Goal: Task Accomplishment & Management: Manage account settings

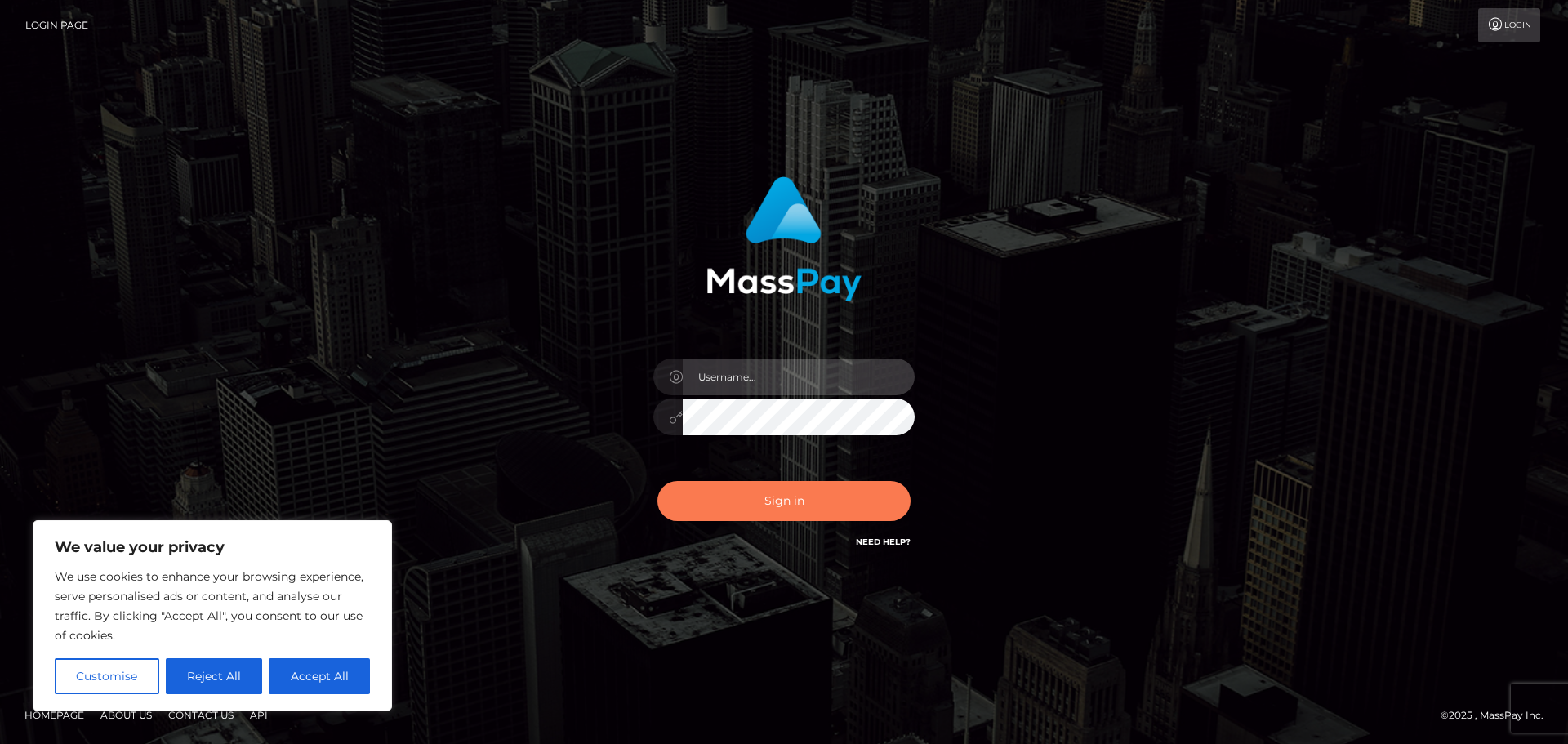
type input "abarrett2"
click at [751, 503] on button "Sign in" at bounding box center [784, 501] width 254 height 40
type input "abarrett2"
click at [752, 500] on button "Sign in" at bounding box center [784, 501] width 254 height 40
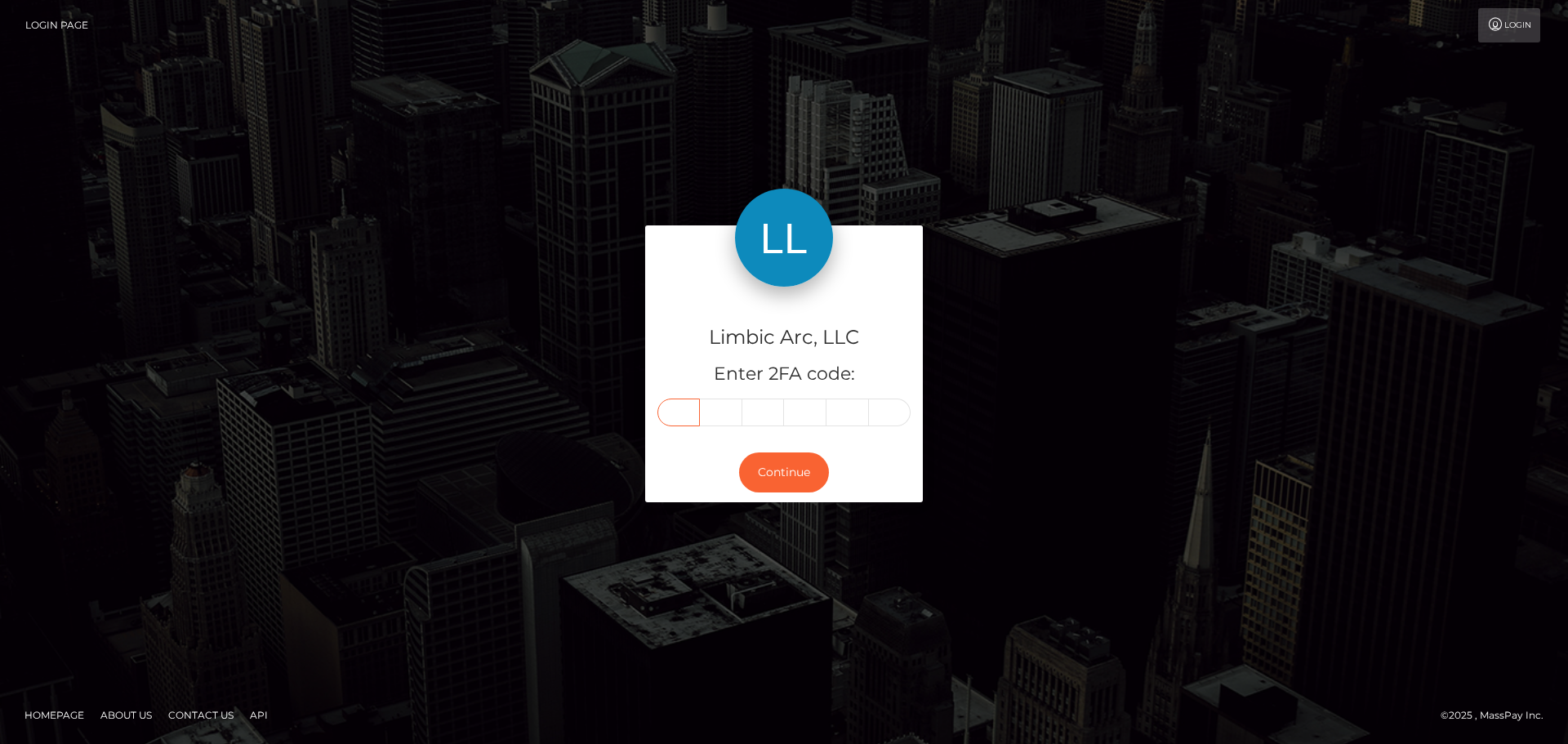
click at [665, 406] on input "text" at bounding box center [679, 412] width 43 height 28
type input "6"
type input "5"
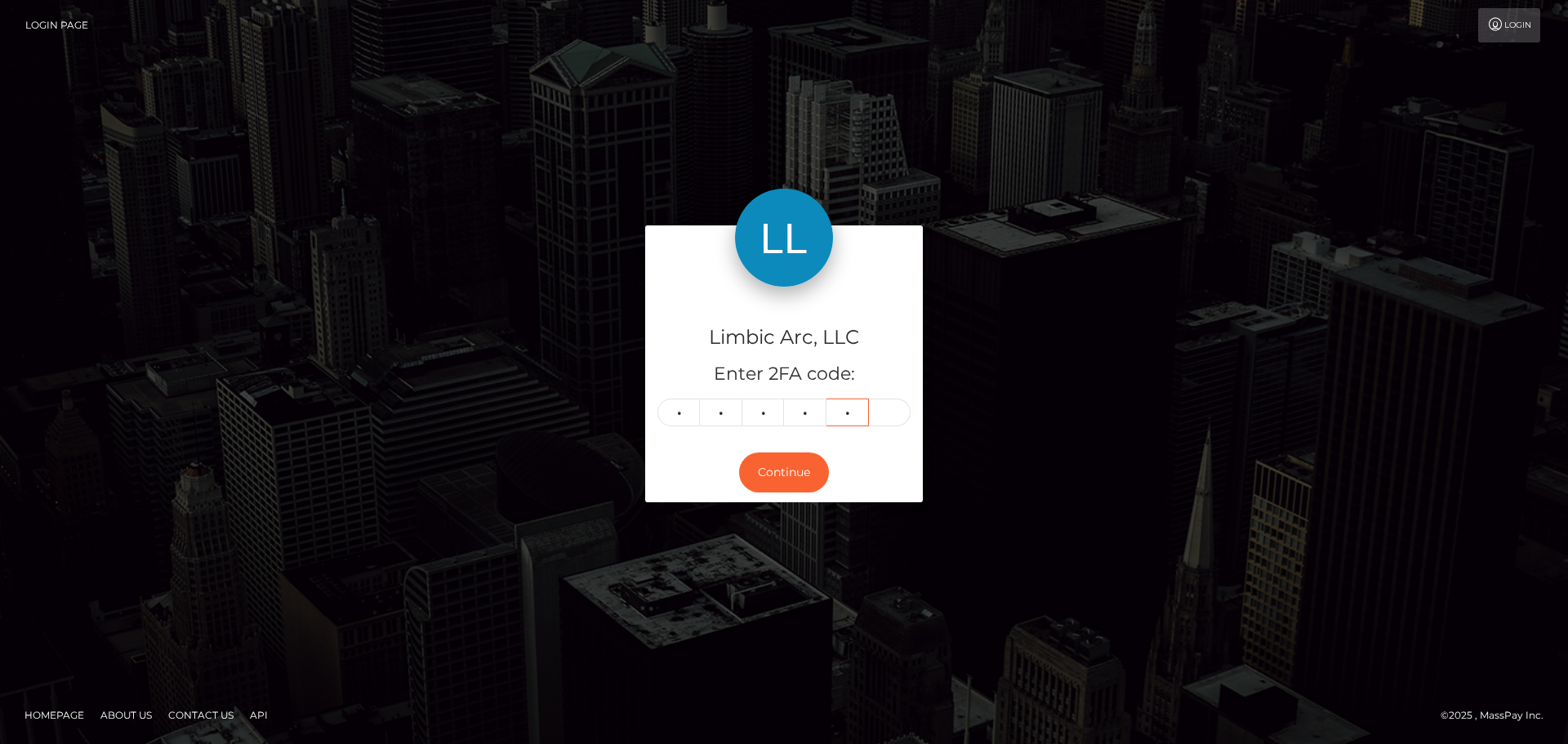
type input "9"
type input "6"
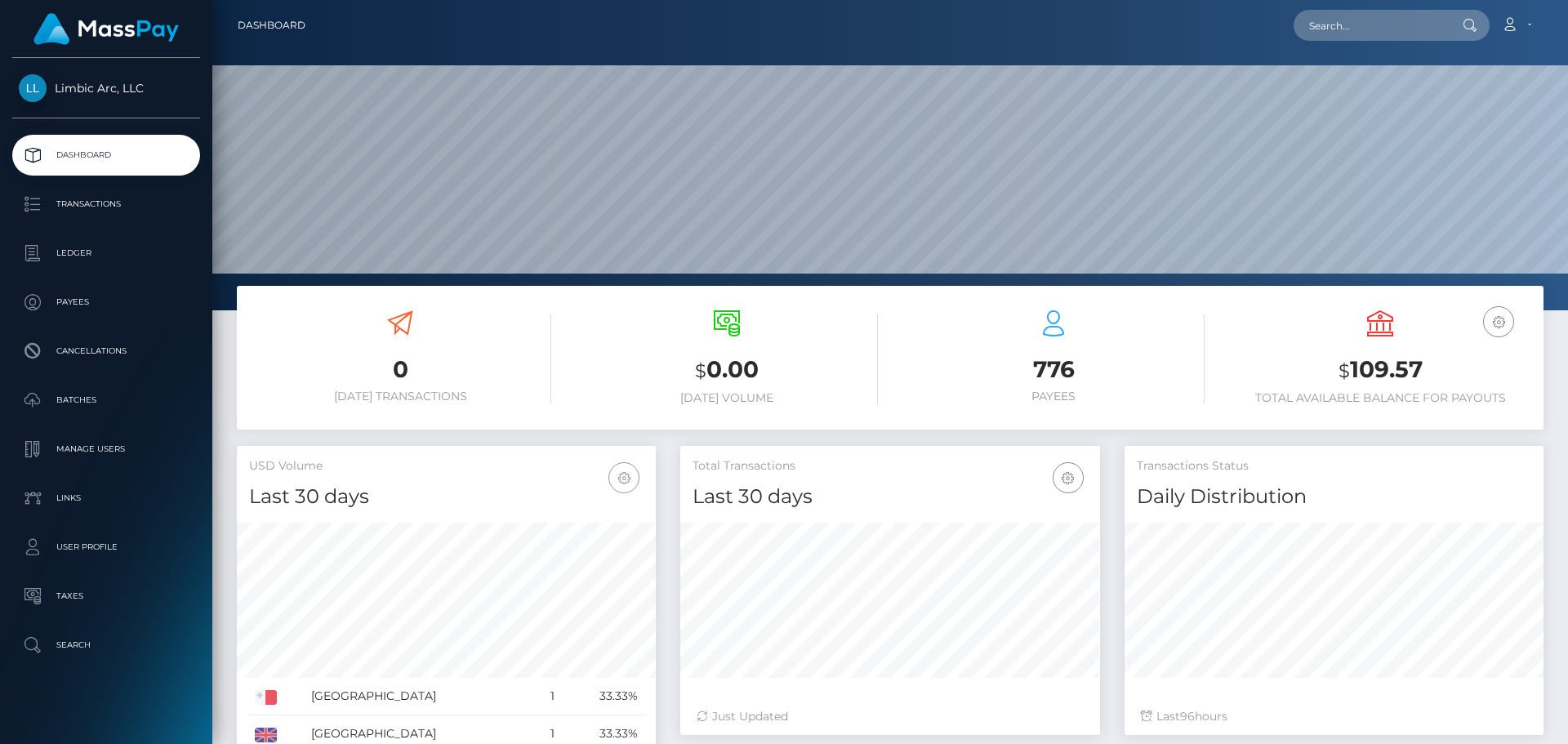
scroll to position [290, 419]
